Goal: Check status

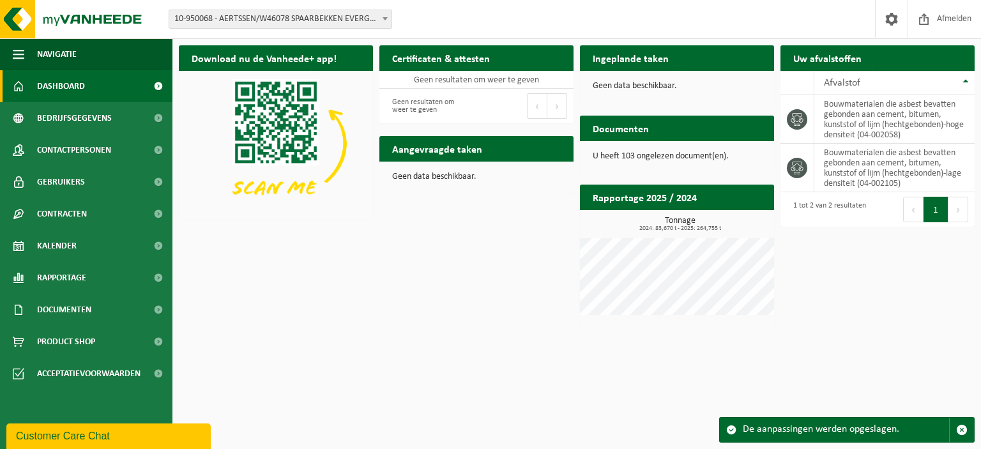
click at [70, 86] on span "Dashboard" at bounding box center [61, 86] width 48 height 32
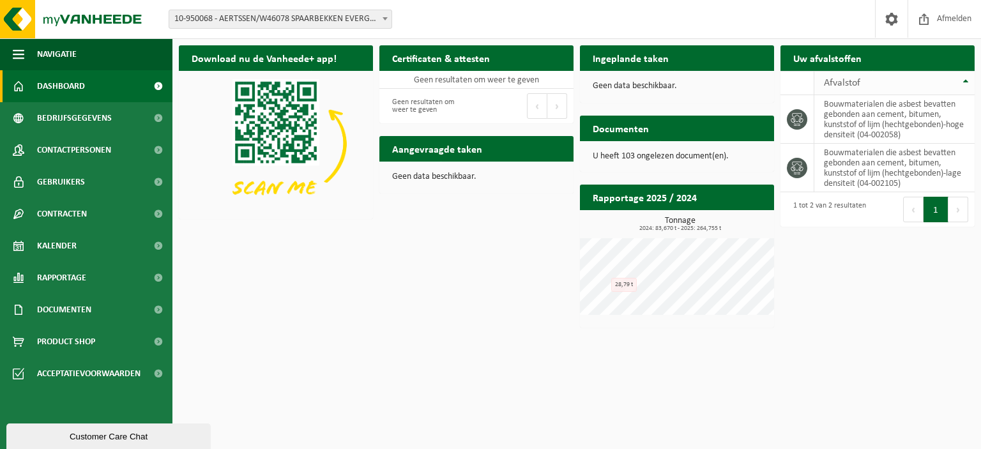
click at [875, 82] on div "Afvalstof" at bounding box center [891, 83] width 135 height 10
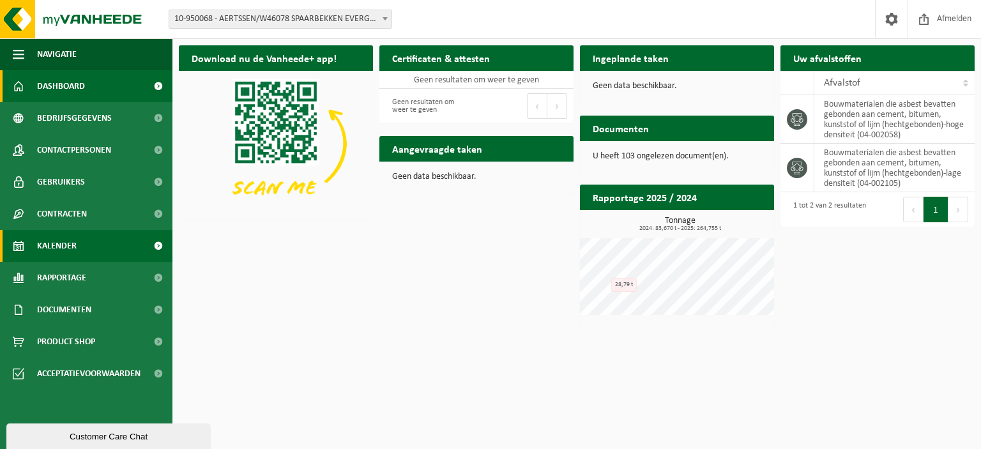
click at [64, 245] on span "Kalender" at bounding box center [57, 246] width 40 height 32
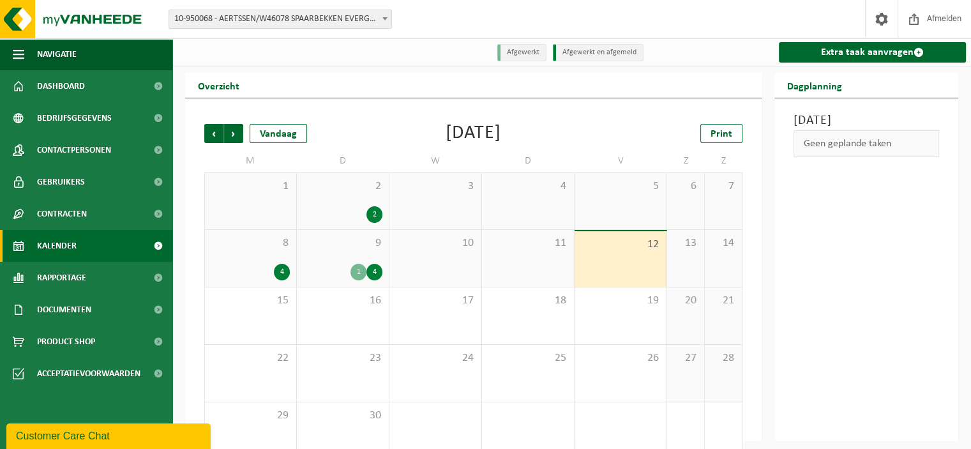
click at [280, 275] on div "4" at bounding box center [282, 272] width 16 height 17
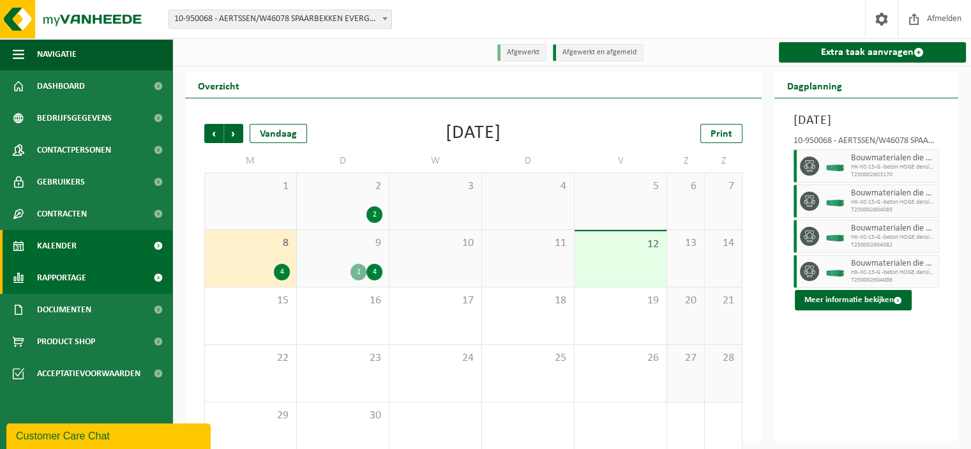
click at [54, 278] on span "Rapportage" at bounding box center [61, 278] width 49 height 32
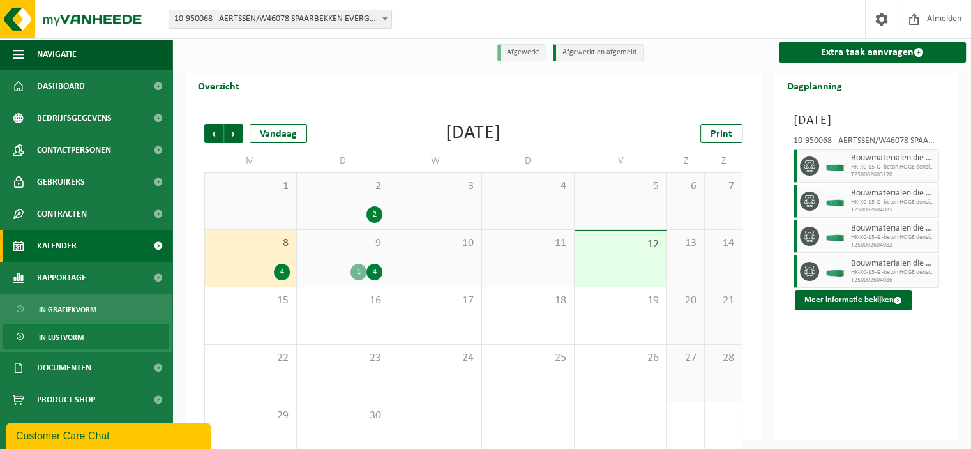
click at [58, 334] on span "In lijstvorm" at bounding box center [61, 337] width 45 height 24
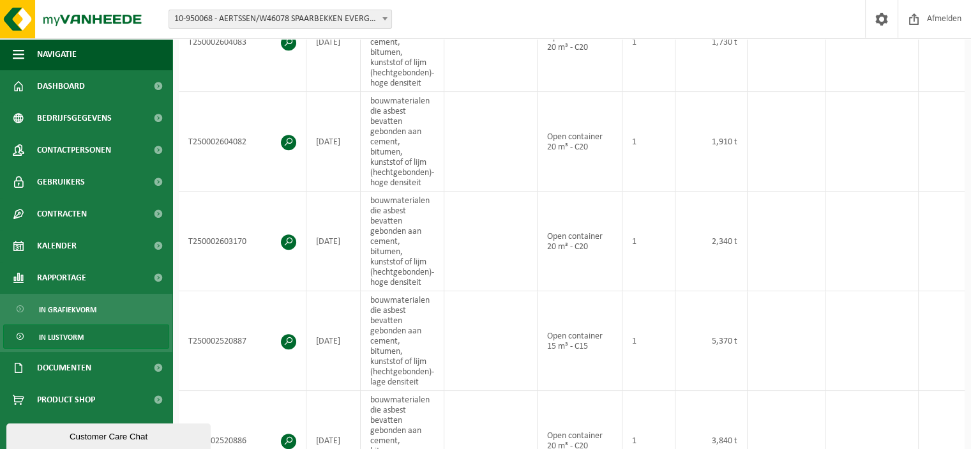
scroll to position [894, 0]
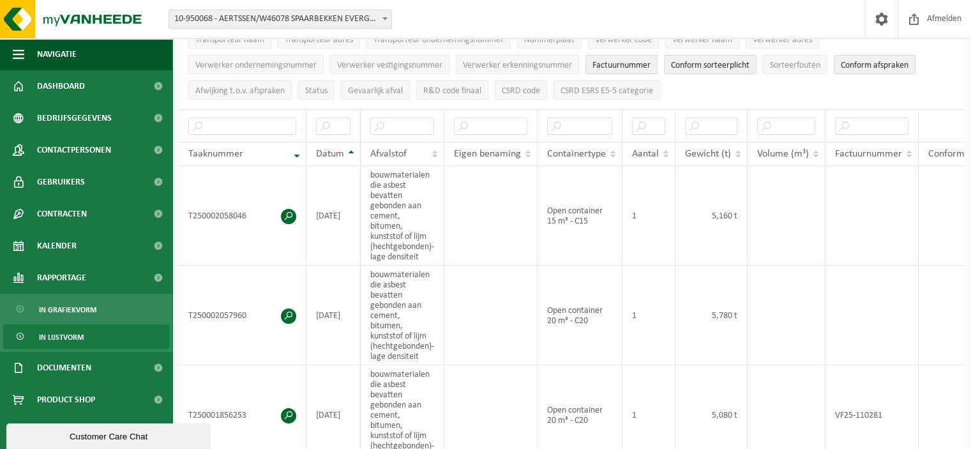
scroll to position [192, 0]
